Goal: Task Accomplishment & Management: Use online tool/utility

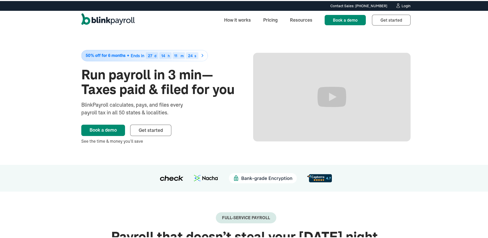
click at [399, 5] on link "Login" at bounding box center [403, 5] width 15 height 6
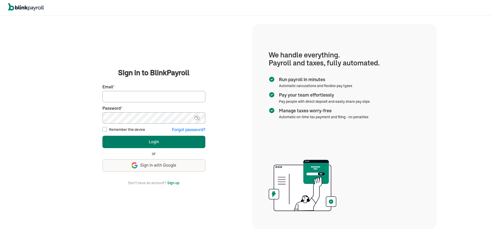
type input "soulwin1611@gmail.com"
click at [151, 141] on button "Login" at bounding box center [153, 142] width 103 height 12
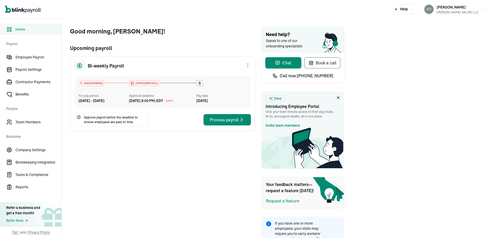
click at [229, 123] on div "Process payroll" at bounding box center [227, 120] width 35 height 6
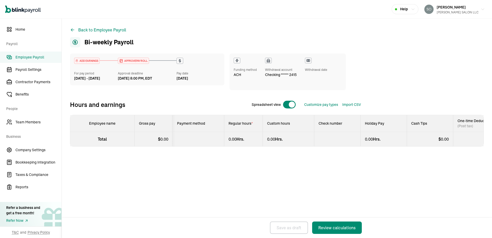
select select "direct_deposit"
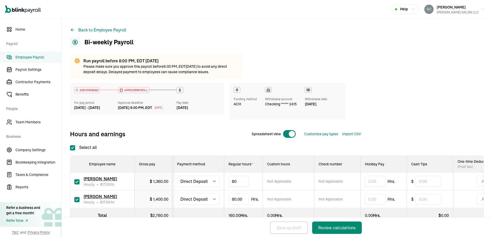
drag, startPoint x: 244, startPoint y: 181, endPoint x: 228, endPoint y: 182, distance: 15.5
type input "8"
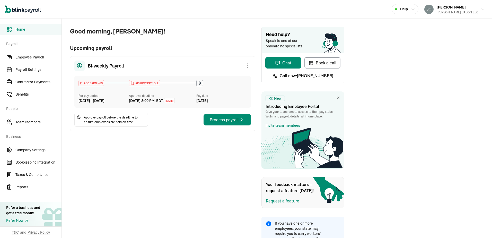
click at [229, 123] on div "Process payroll" at bounding box center [227, 120] width 35 height 6
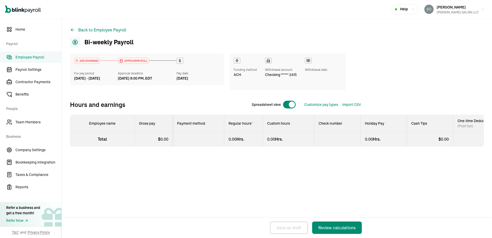
select select "direct_deposit"
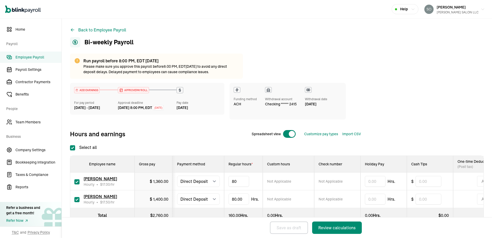
drag, startPoint x: 244, startPoint y: 181, endPoint x: 228, endPoint y: 182, distance: 15.5
type input "8"
